Goal: Information Seeking & Learning: Learn about a topic

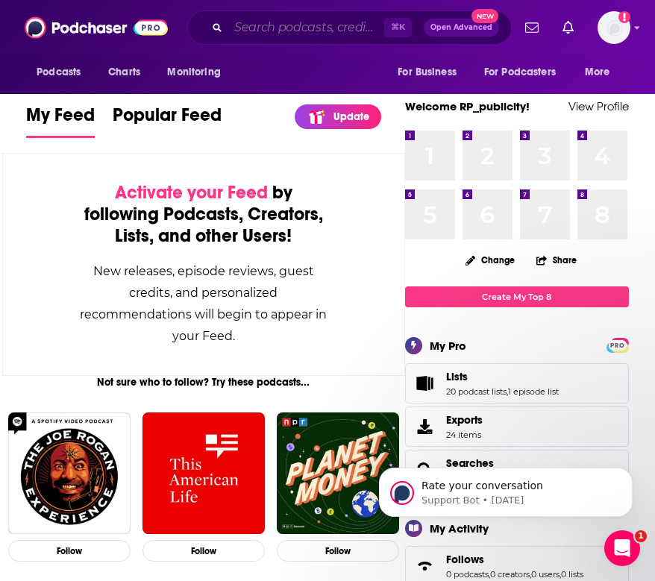
click at [345, 25] on input "Search podcasts, credits, & more..." at bounding box center [306, 28] width 156 height 24
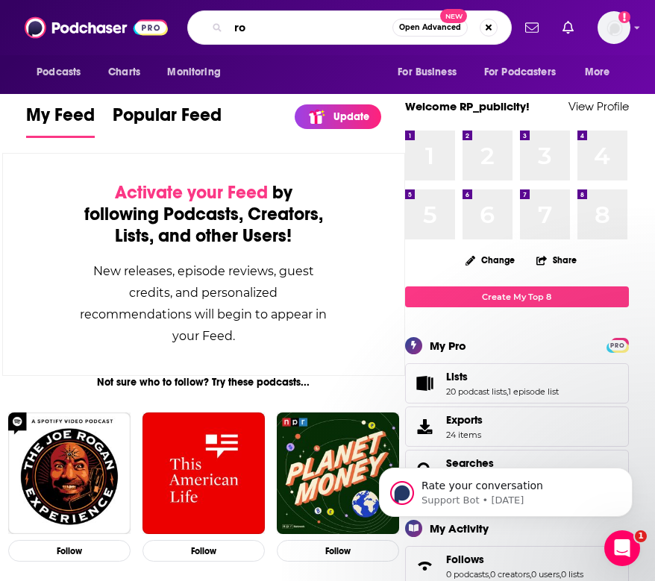
type input "r"
type input "non-obvious"
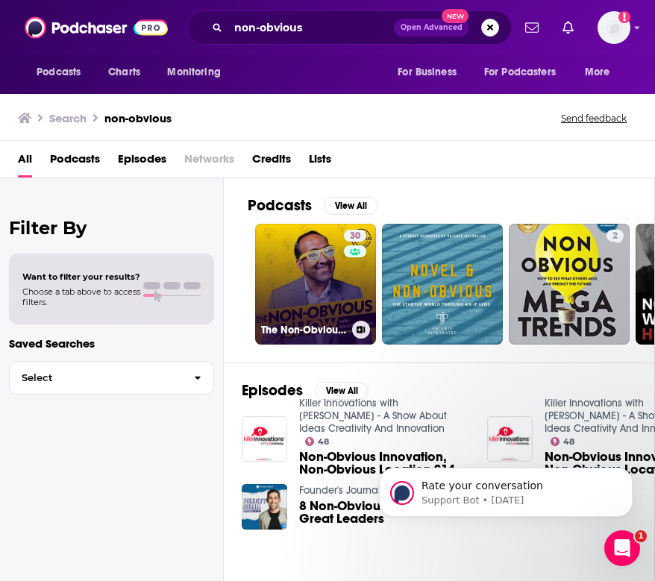
click at [283, 277] on link "30 The Non-Obvious Show" at bounding box center [315, 284] width 121 height 121
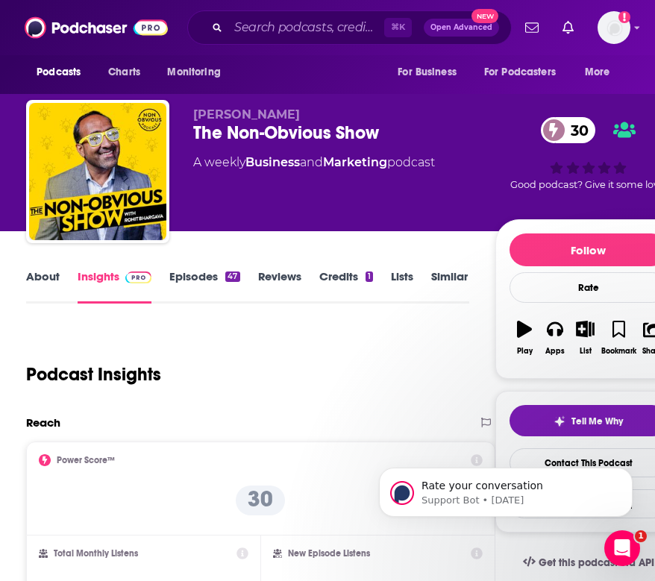
click at [212, 277] on link "Episodes 47" at bounding box center [204, 286] width 70 height 34
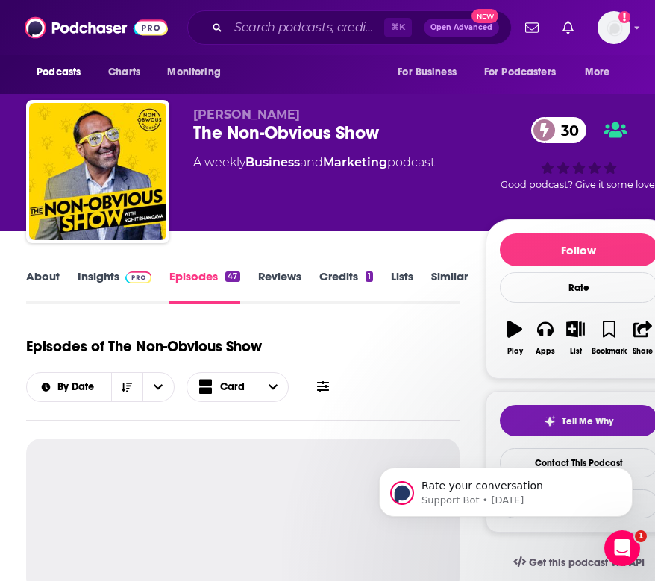
click at [136, 276] on img at bounding box center [138, 277] width 26 height 12
